Goal: Navigation & Orientation: Go to known website

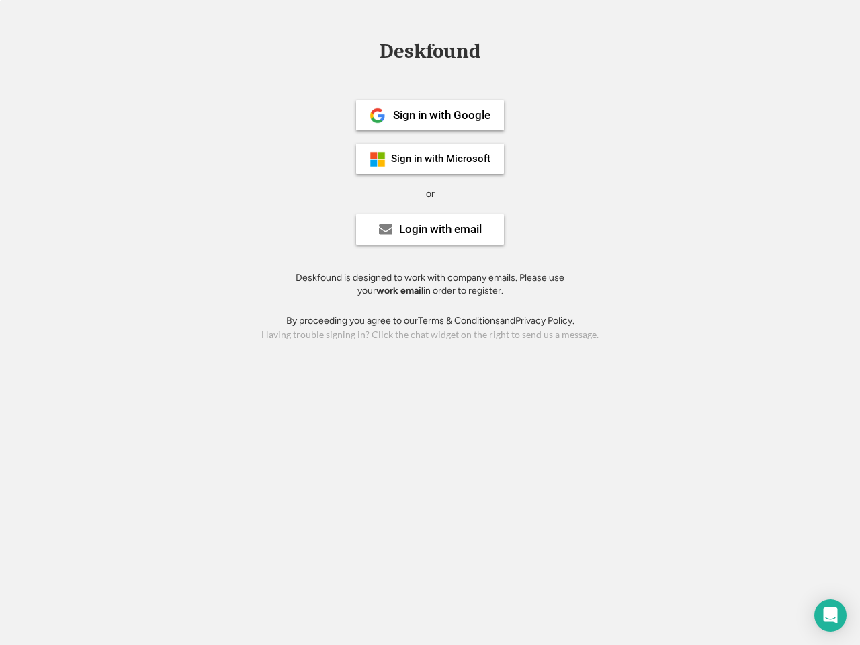
click at [430, 192] on div "or" at bounding box center [430, 193] width 9 height 13
click at [430, 54] on div "Deskfound" at bounding box center [430, 51] width 114 height 21
click at [368, 50] on div "Deskfound" at bounding box center [430, 54] width 860 height 26
click at [430, 54] on div "Deskfound" at bounding box center [430, 51] width 114 height 21
click at [430, 194] on div "or" at bounding box center [430, 193] width 9 height 13
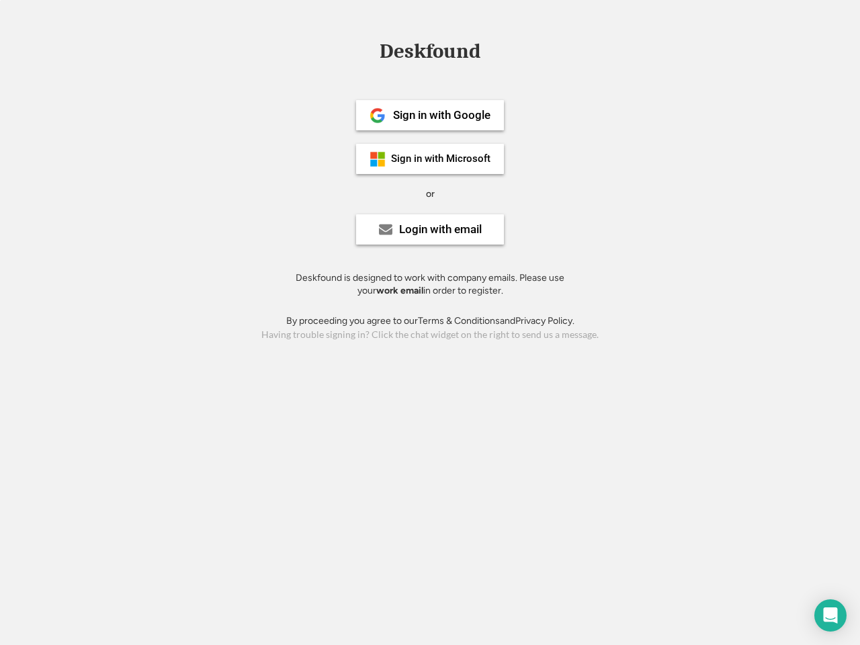
click at [430, 115] on div "Sign in with Google" at bounding box center [441, 115] width 97 height 11
click at [441, 115] on div "Sign in with Google" at bounding box center [441, 115] width 97 height 11
click at [378, 116] on img at bounding box center [378, 116] width 16 height 16
click at [430, 159] on div "Sign in with Microsoft" at bounding box center [440, 159] width 99 height 10
click at [441, 159] on div "Sign in with Microsoft" at bounding box center [440, 159] width 99 height 10
